Goal: Task Accomplishment & Management: Use online tool/utility

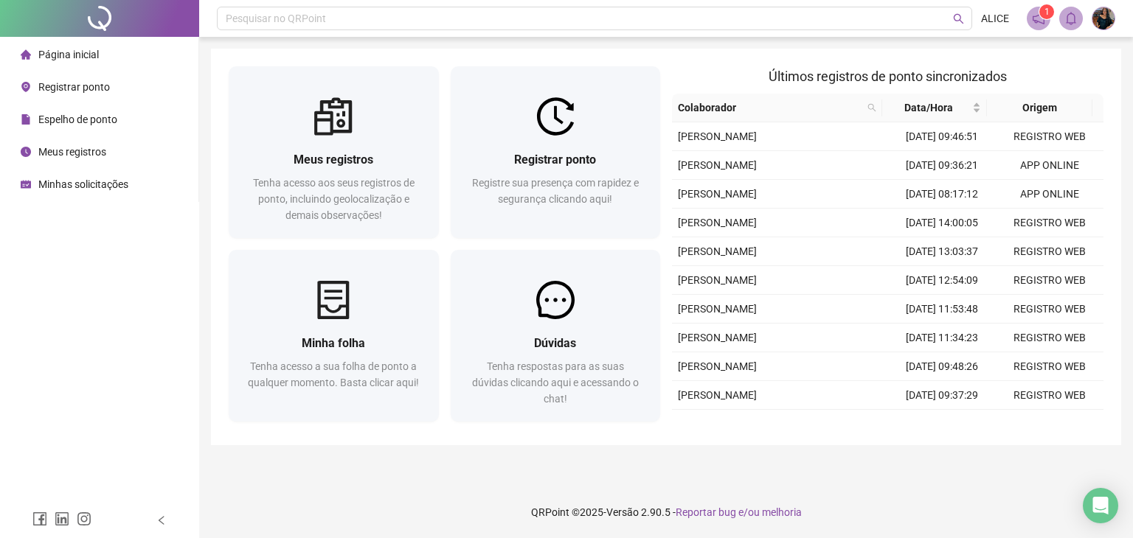
click at [786, 459] on main "Meus registros Tenha acesso aos seus registros de ponto, incluindo geolocalizaç…" at bounding box center [666, 262] width 910 height 426
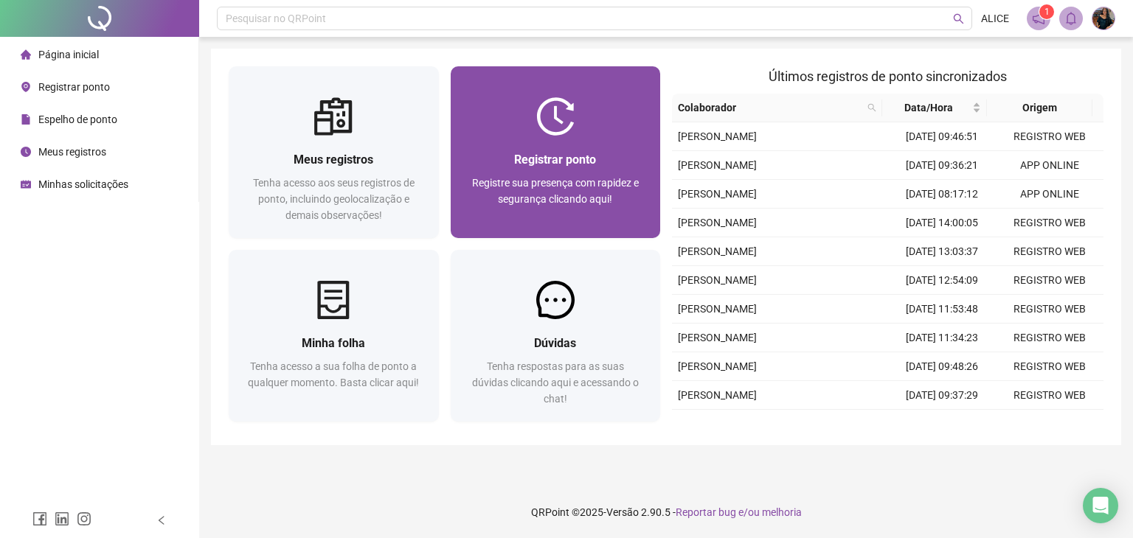
click at [534, 148] on div "Registrar ponto Registre sua presença com rapidez e segurança clicando aqui!" at bounding box center [556, 187] width 210 height 103
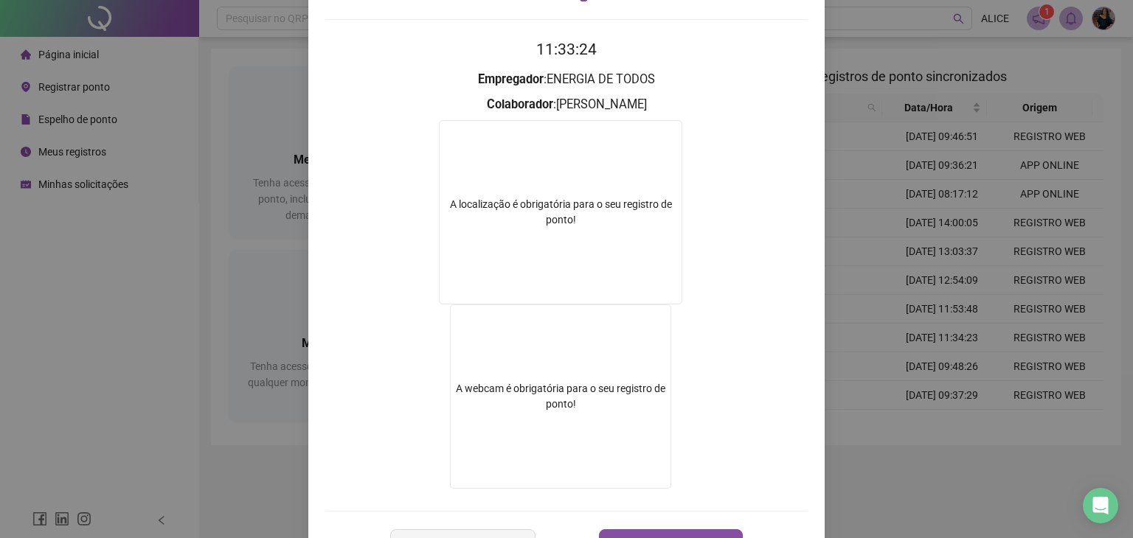
scroll to position [172, 0]
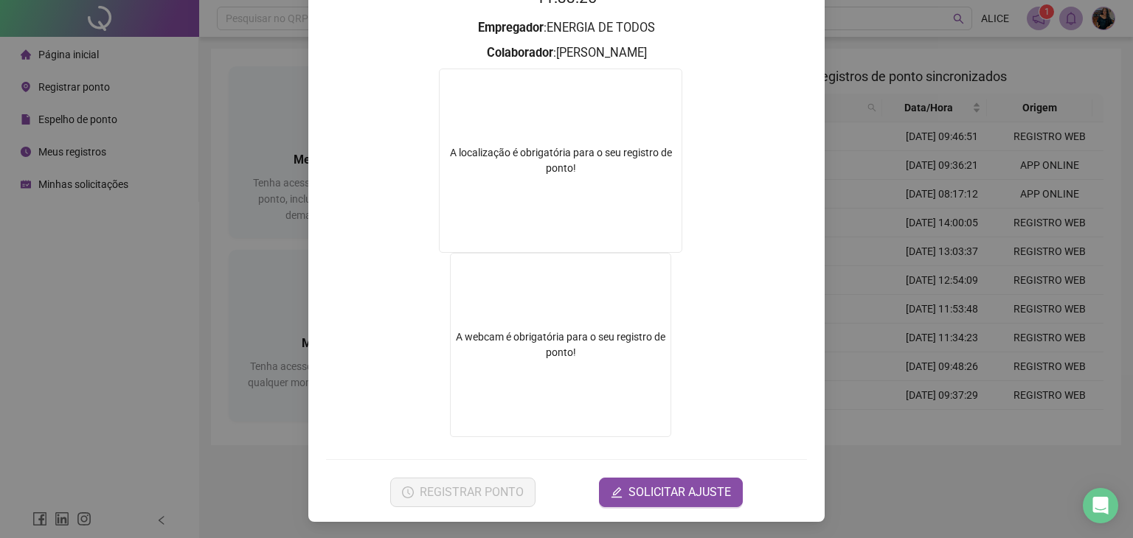
drag, startPoint x: 230, startPoint y: 285, endPoint x: 514, endPoint y: 123, distance: 326.7
click at [236, 275] on div "Registro de ponto web 11:33:25 Empregador : ENERGIA DE TODOS Colaborador : [PER…" at bounding box center [566, 269] width 1133 height 538
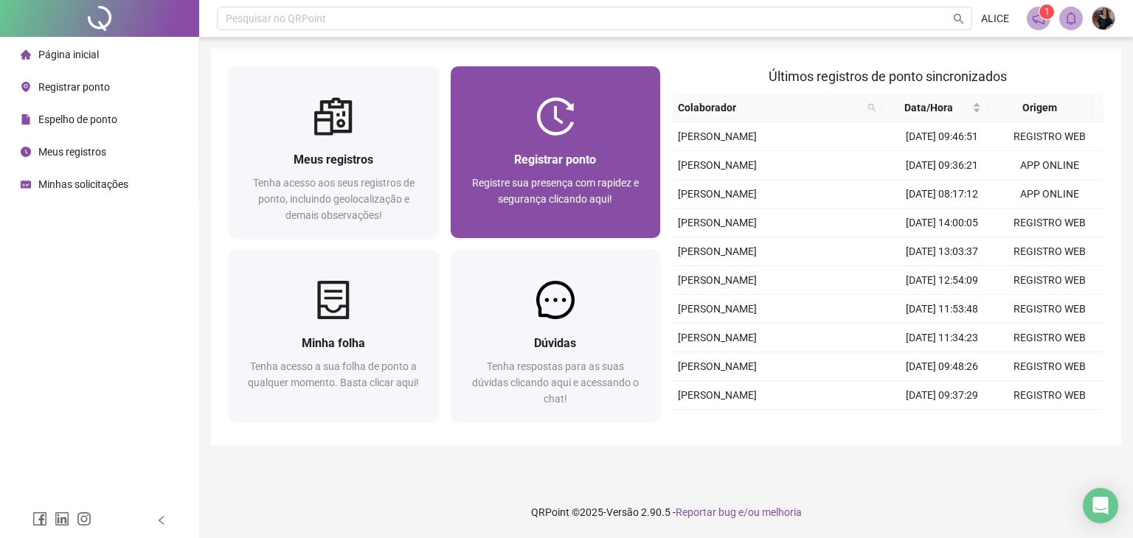
click at [541, 109] on img at bounding box center [555, 116] width 38 height 38
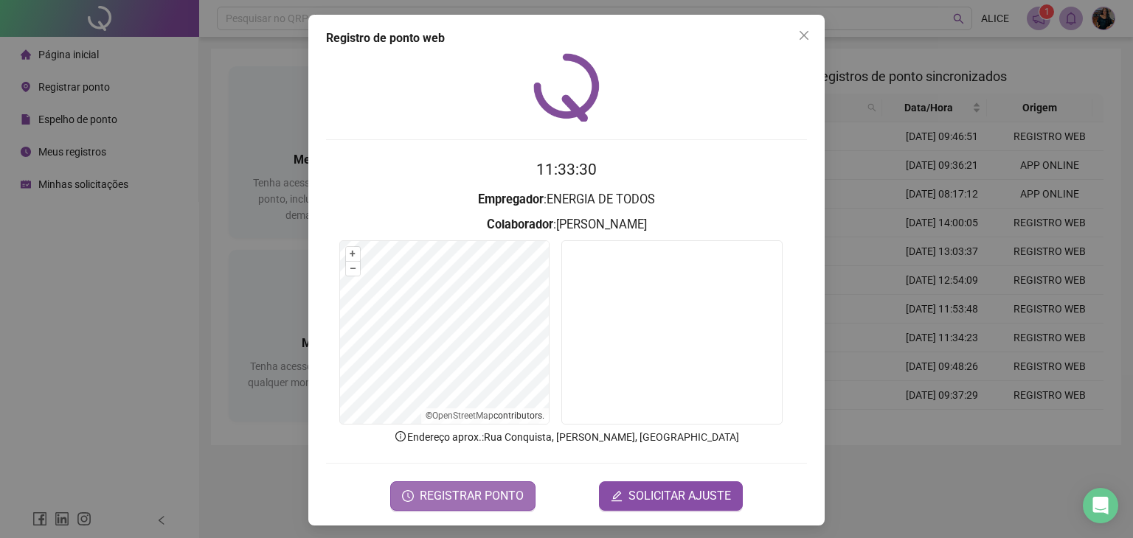
click at [476, 508] on button "REGISTRAR PONTO" at bounding box center [462, 497] width 145 height 30
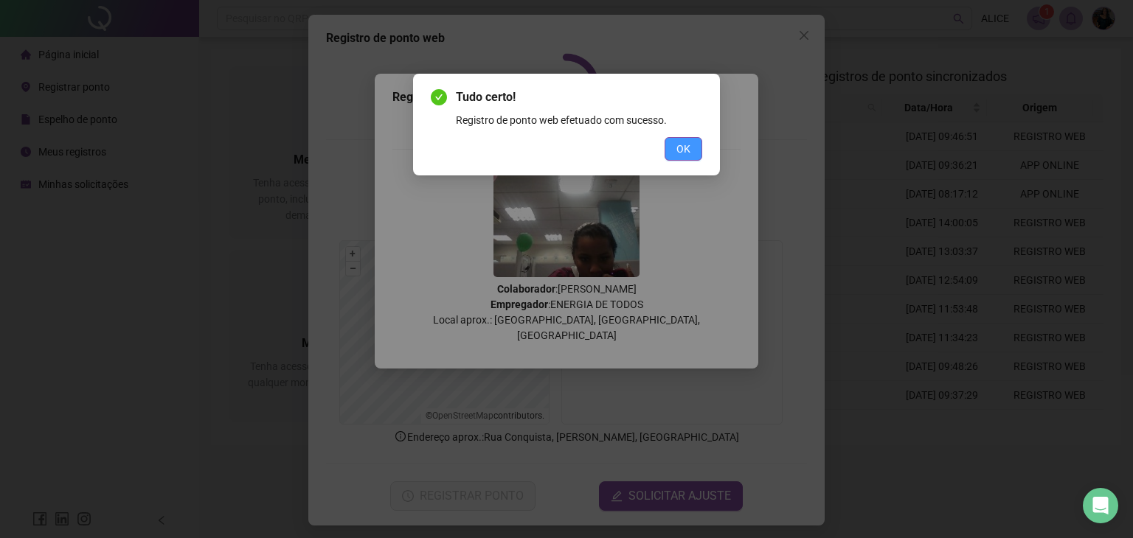
click at [690, 148] on span "OK" at bounding box center [683, 149] width 14 height 16
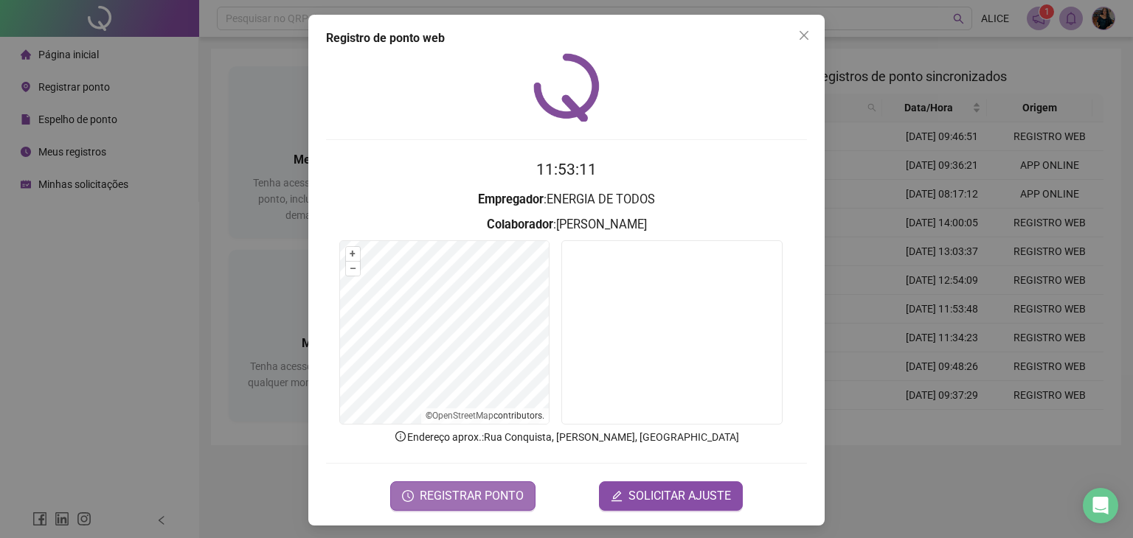
click at [498, 496] on span "REGISTRAR PONTO" at bounding box center [472, 497] width 104 height 18
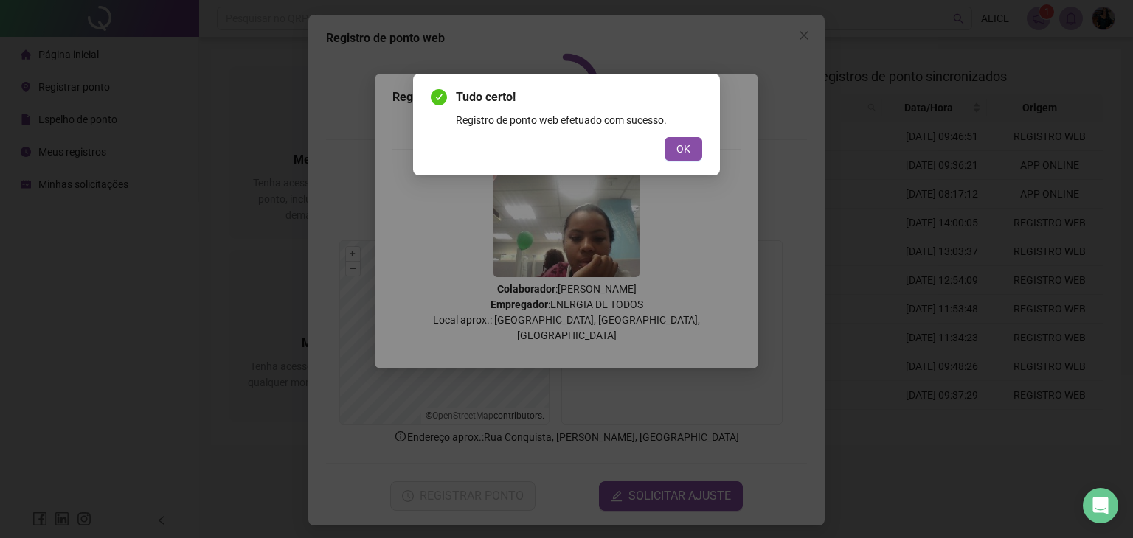
click at [698, 158] on button "OK" at bounding box center [684, 149] width 38 height 24
